Goal: Transaction & Acquisition: Purchase product/service

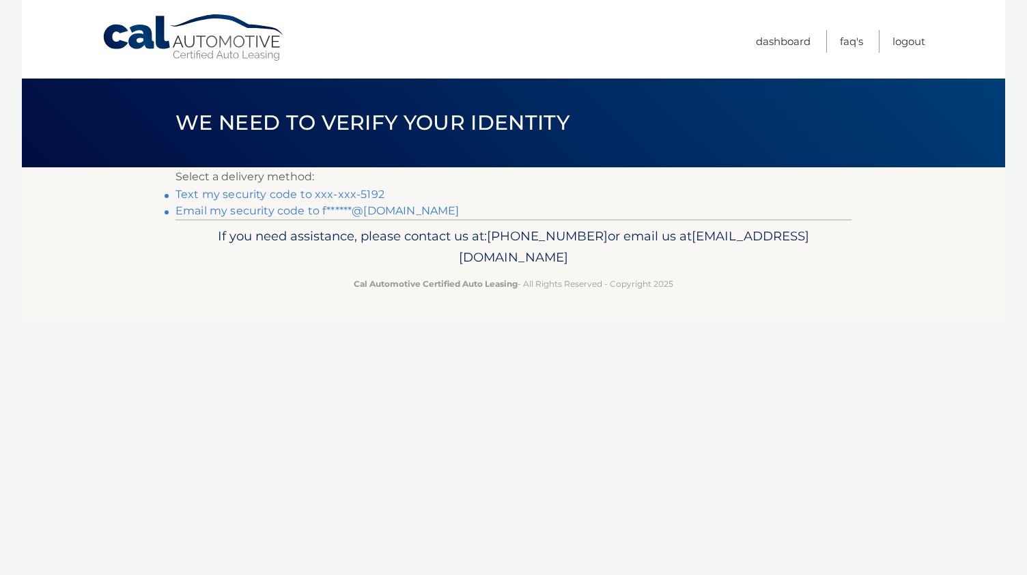
click at [296, 208] on link "Email my security code to f******@[DOMAIN_NAME]" at bounding box center [318, 210] width 284 height 13
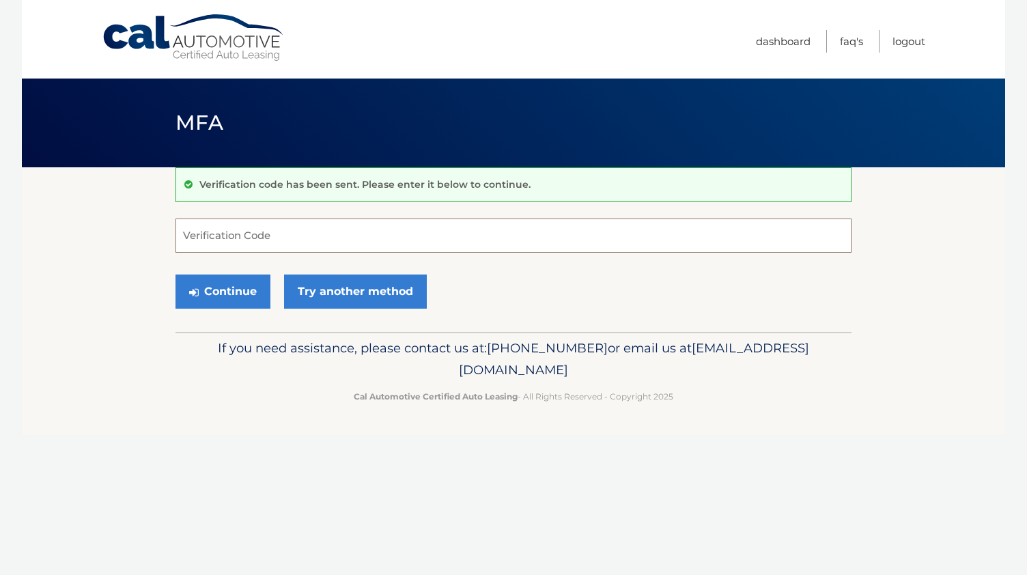
paste input "976024"
type input "976024"
click at [244, 286] on button "Continue" at bounding box center [223, 292] width 95 height 34
click at [240, 243] on input "976024" at bounding box center [514, 236] width 676 height 34
click at [221, 289] on button "Continue" at bounding box center [223, 292] width 95 height 34
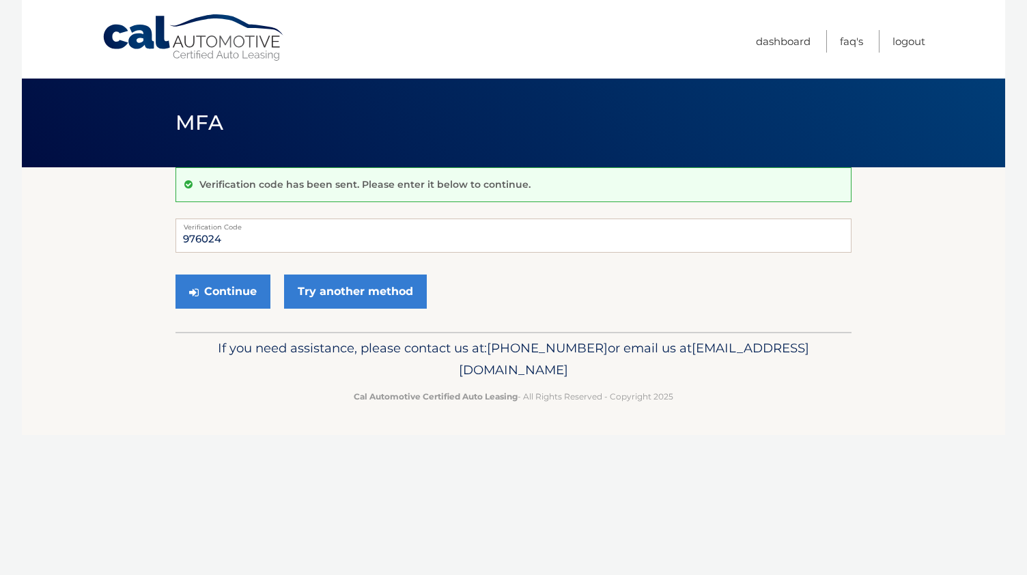
click at [251, 215] on div "Verification code has been sent. Please enter it below to continue. 976024 Veri…" at bounding box center [514, 249] width 676 height 165
drag, startPoint x: 247, startPoint y: 234, endPoint x: 161, endPoint y: 231, distance: 86.1
click at [161, 231] on section "Verification code has been sent. Please enter it below to continue. 976024 Veri…" at bounding box center [514, 249] width 984 height 165
paste input "976024"
click at [232, 284] on button "Continue" at bounding box center [223, 292] width 95 height 34
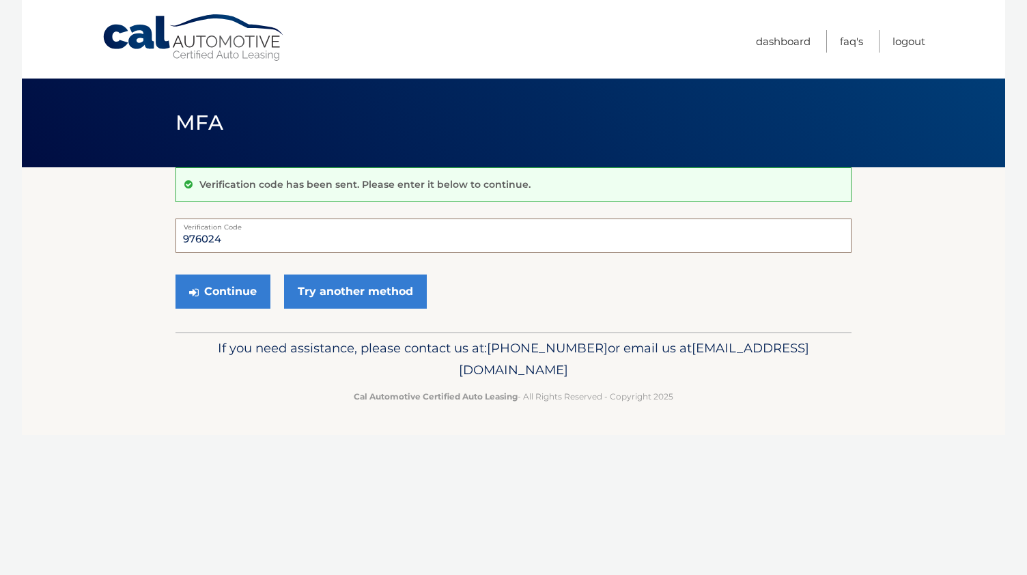
click at [269, 230] on input "976024" at bounding box center [514, 236] width 676 height 34
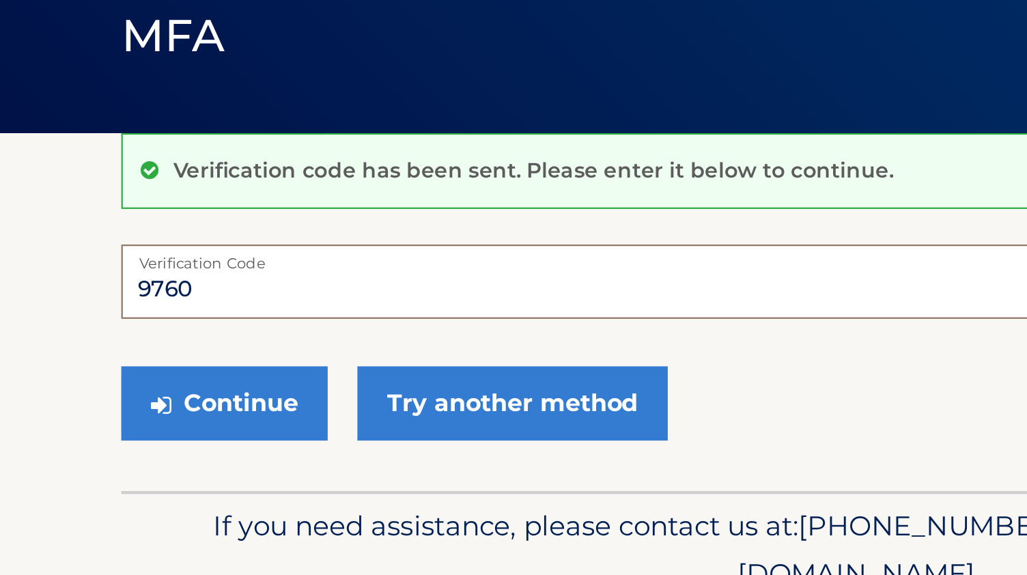
click at [245, 243] on input "9760" at bounding box center [514, 236] width 676 height 34
type input "9"
paste input "976024"
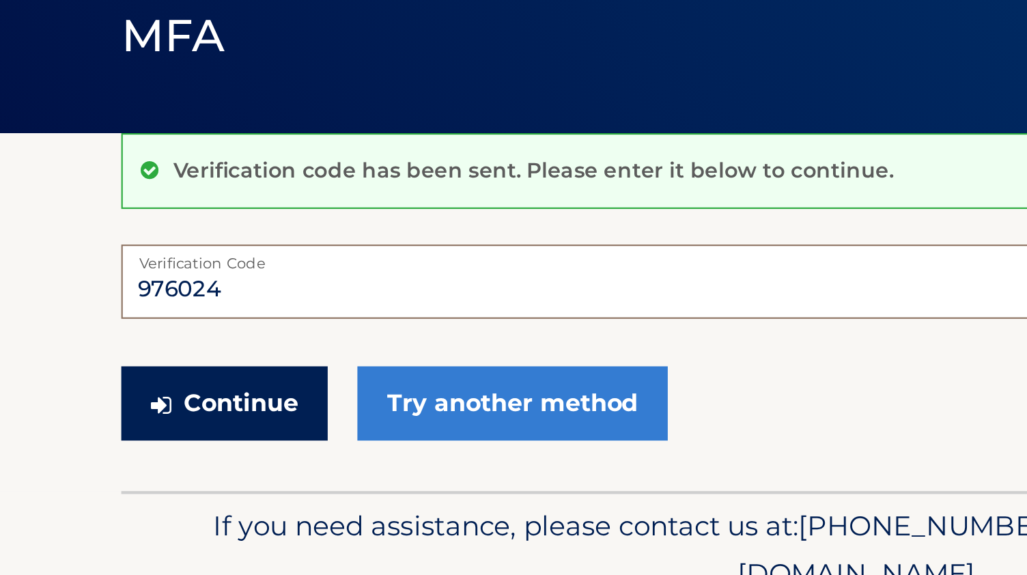
type input "976024"
click at [236, 289] on button "Continue" at bounding box center [223, 292] width 95 height 34
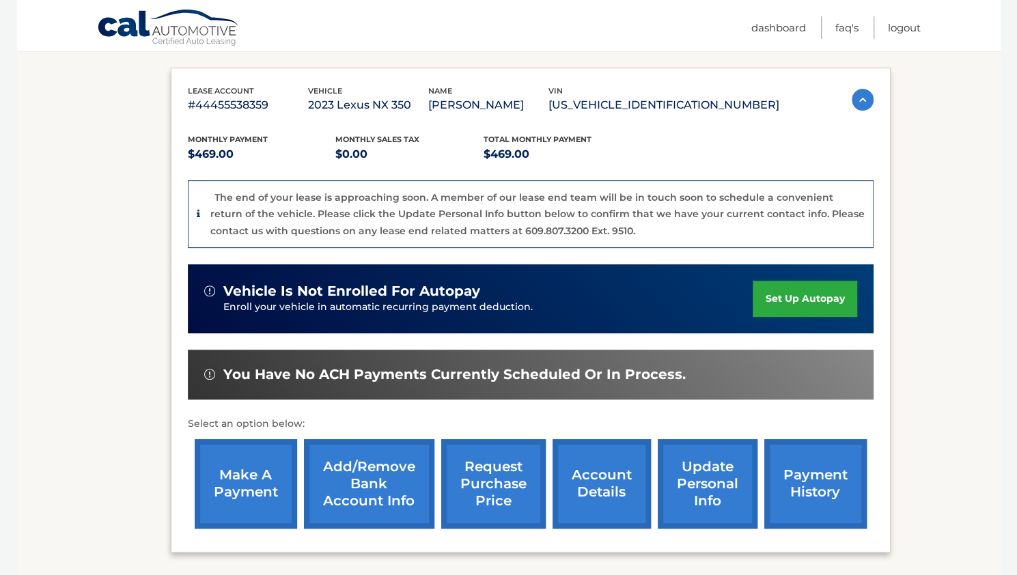
scroll to position [335, 0]
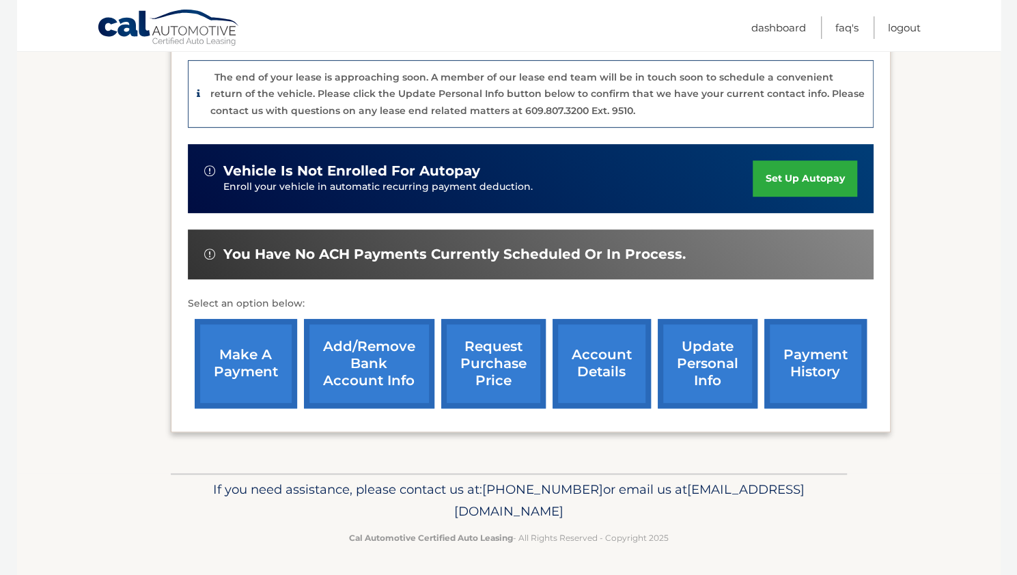
click at [229, 363] on link "make a payment" at bounding box center [246, 363] width 102 height 89
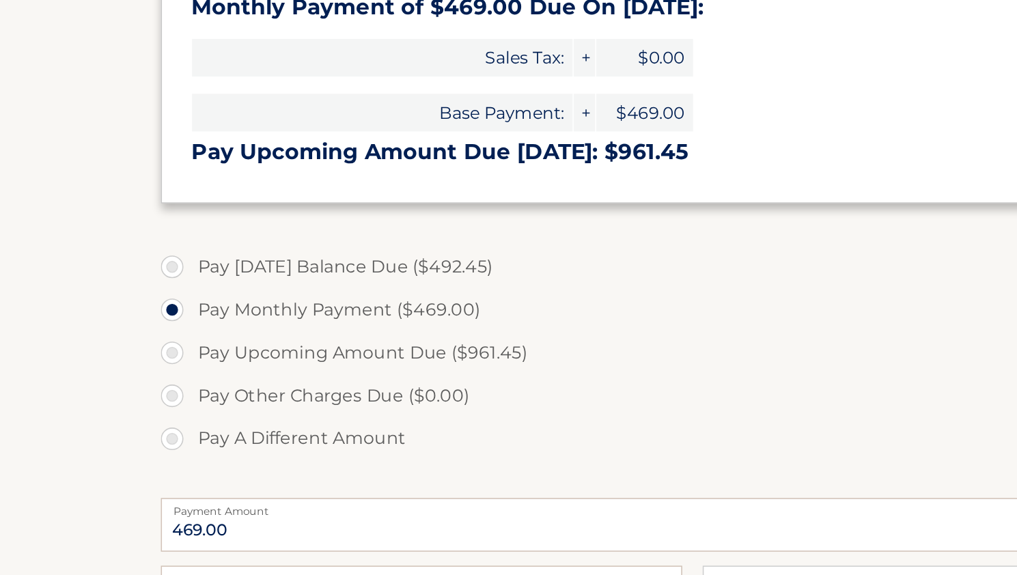
scroll to position [288, 0]
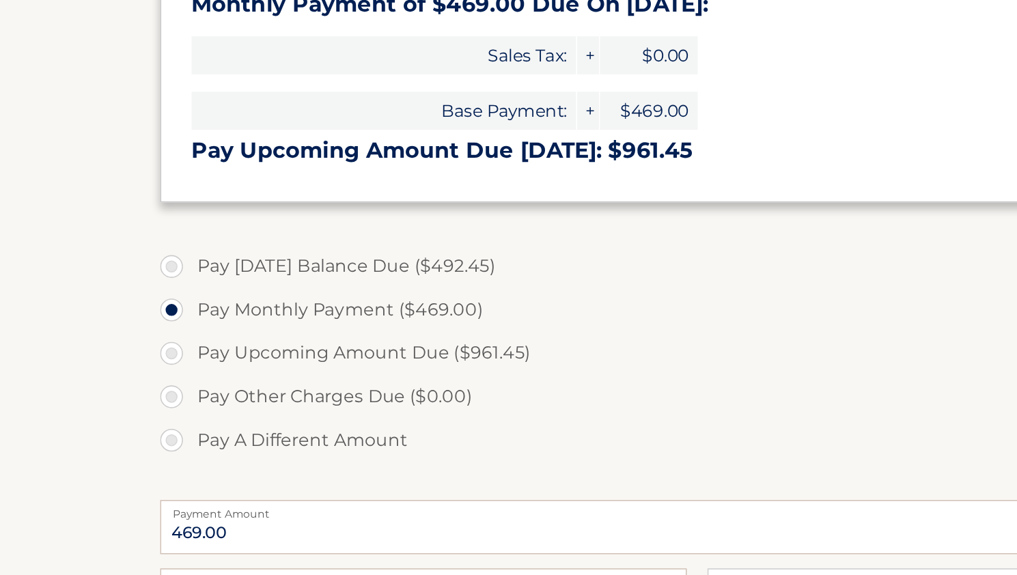
click at [179, 288] on label "Pay [DATE] Balance Due ($492.45)" at bounding box center [509, 291] width 676 height 27
click at [179, 288] on input "Pay Today's Balance Due ($492.45)" at bounding box center [183, 289] width 14 height 22
radio input "true"
type input "492.45"
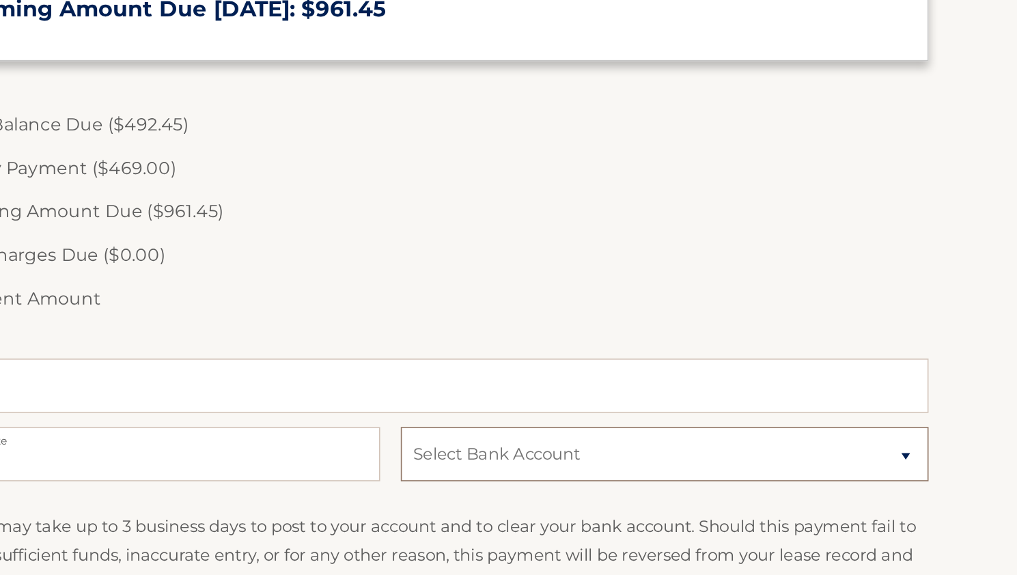
click at [688, 497] on select "Select Bank Account Checking LEAD BANK *****2036 Checking WELLS FARGO BANK ****…" at bounding box center [680, 499] width 331 height 34
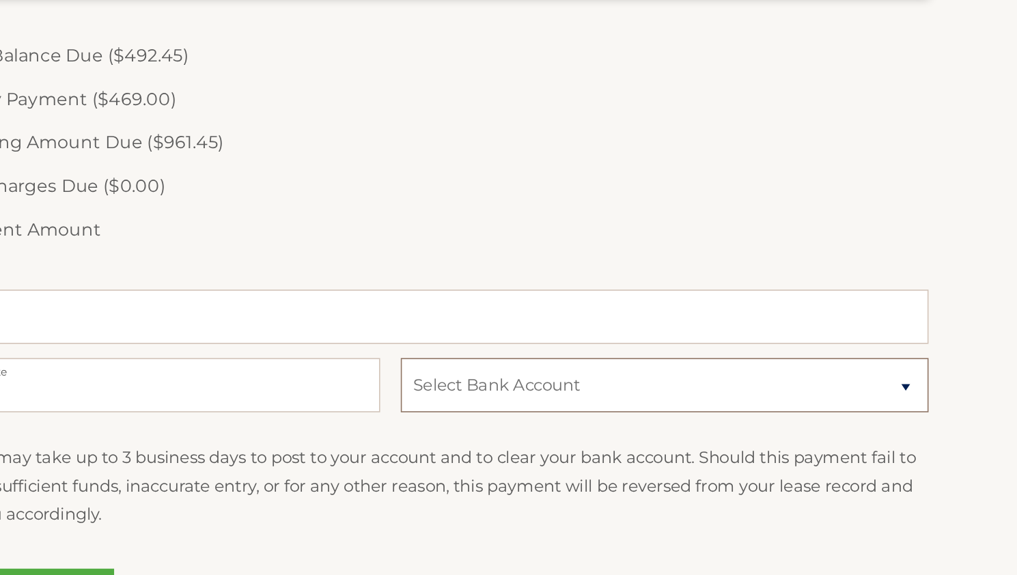
click at [686, 447] on select "Select Bank Account Checking LEAD BANK *****2036 Checking WELLS FARGO BANK ****…" at bounding box center [680, 456] width 331 height 34
select select "MzY4YzI5YTAtN2U3YS00ZGU2LTllYjAtNDY3NmMwOTMwYWI1"
click at [515, 439] on select "Select Bank Account Checking LEAD BANK *****2036 Checking WELLS FARGO BANK ****…" at bounding box center [680, 456] width 331 height 34
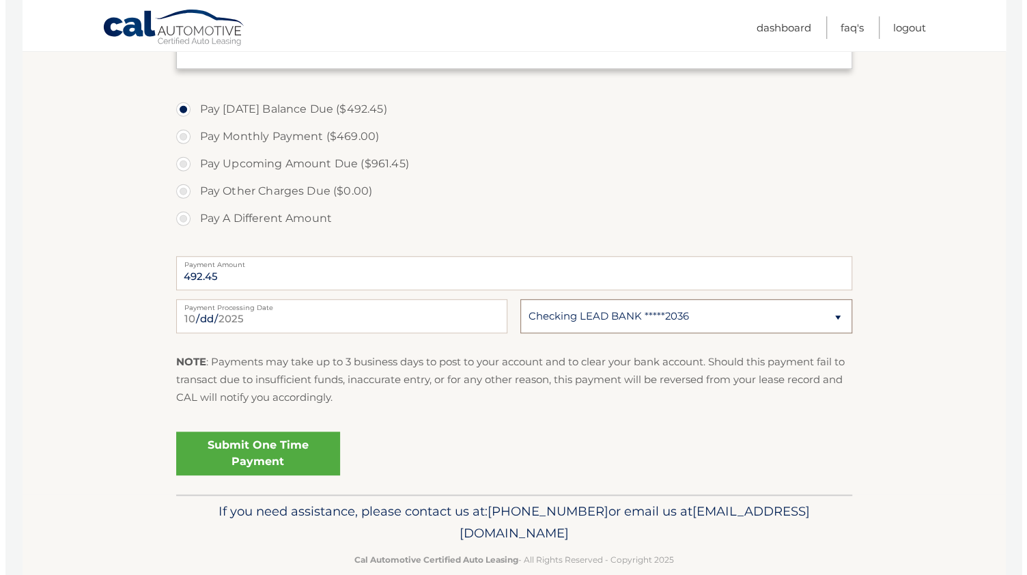
scroll to position [471, 0]
click at [247, 449] on link "Submit One Time Payment" at bounding box center [253, 453] width 164 height 44
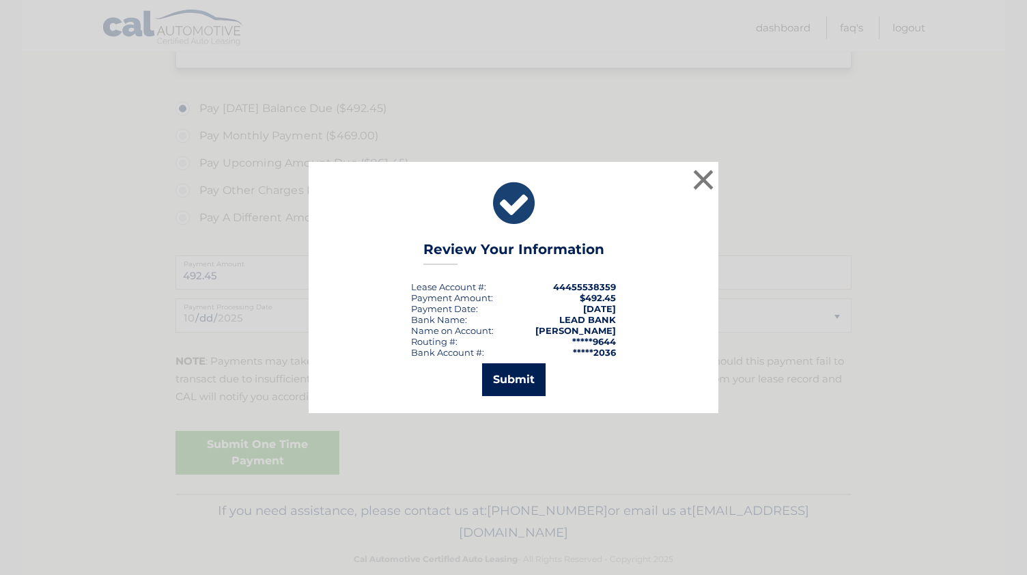
click at [530, 371] on button "Submit" at bounding box center [514, 379] width 64 height 33
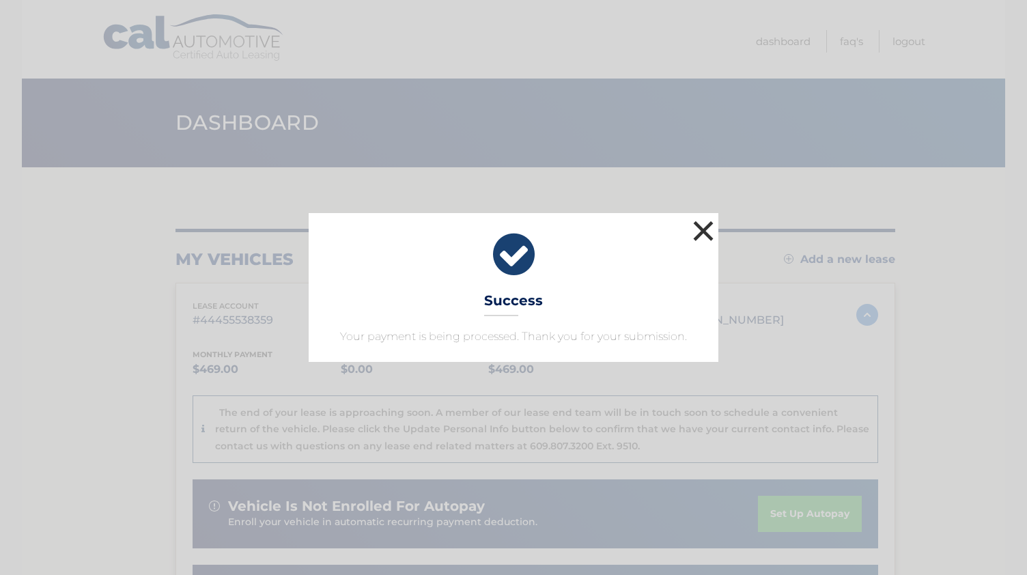
click at [704, 234] on button "×" at bounding box center [703, 230] width 27 height 27
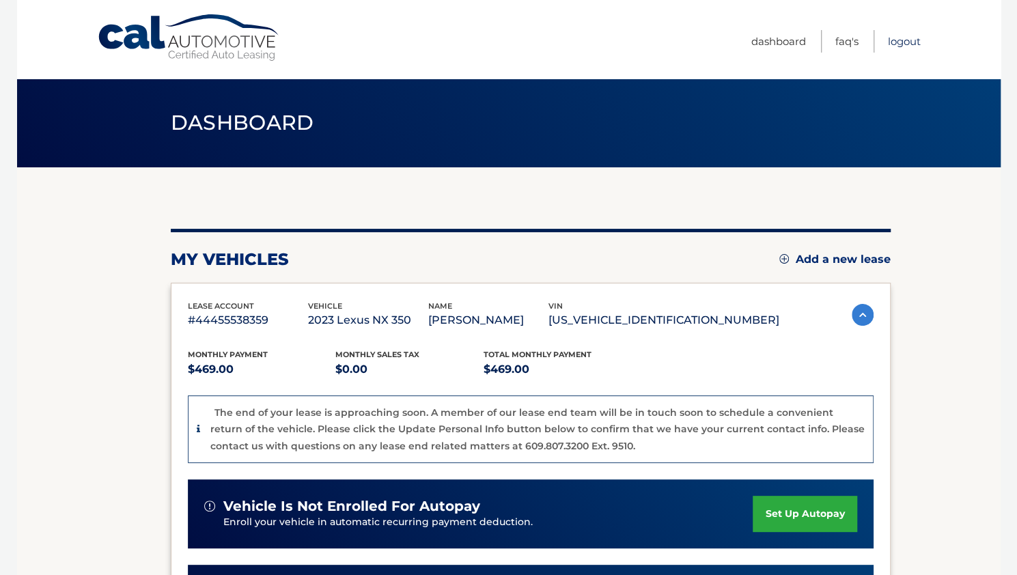
click at [914, 40] on link "Logout" at bounding box center [904, 41] width 33 height 23
